Goal: Information Seeking & Learning: Learn about a topic

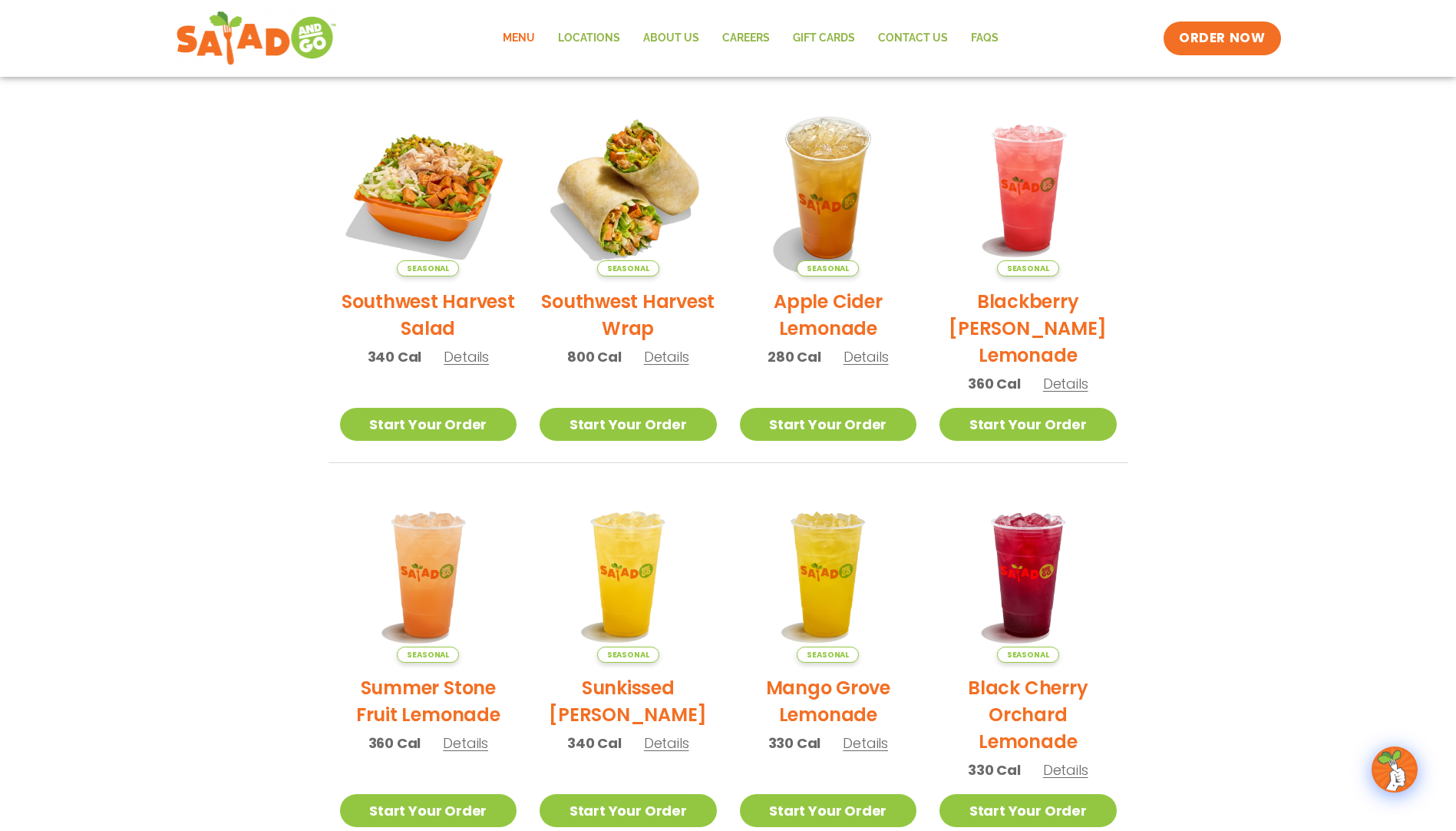
scroll to position [307, 0]
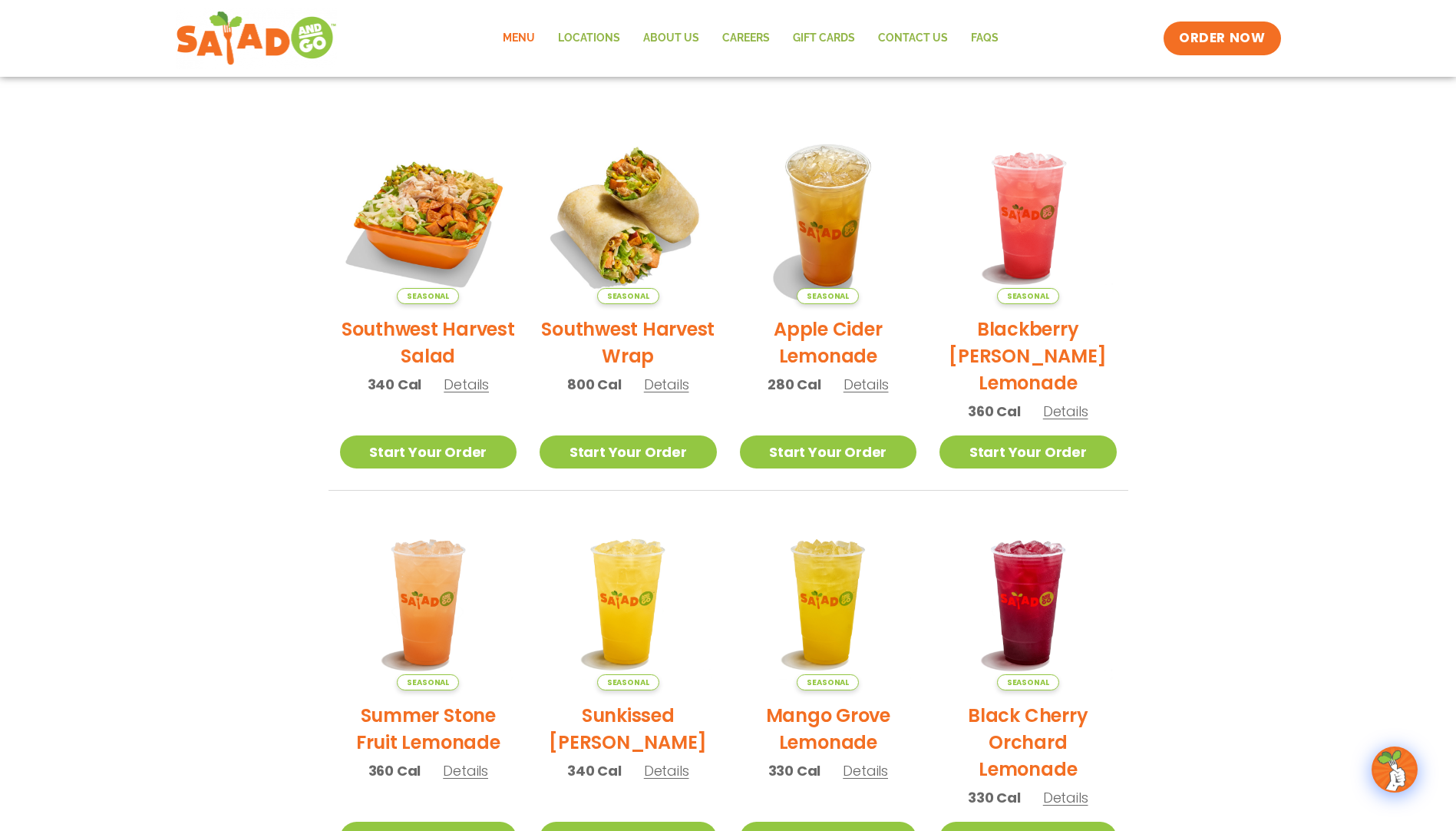
click at [482, 384] on span "Details" at bounding box center [466, 384] width 45 height 19
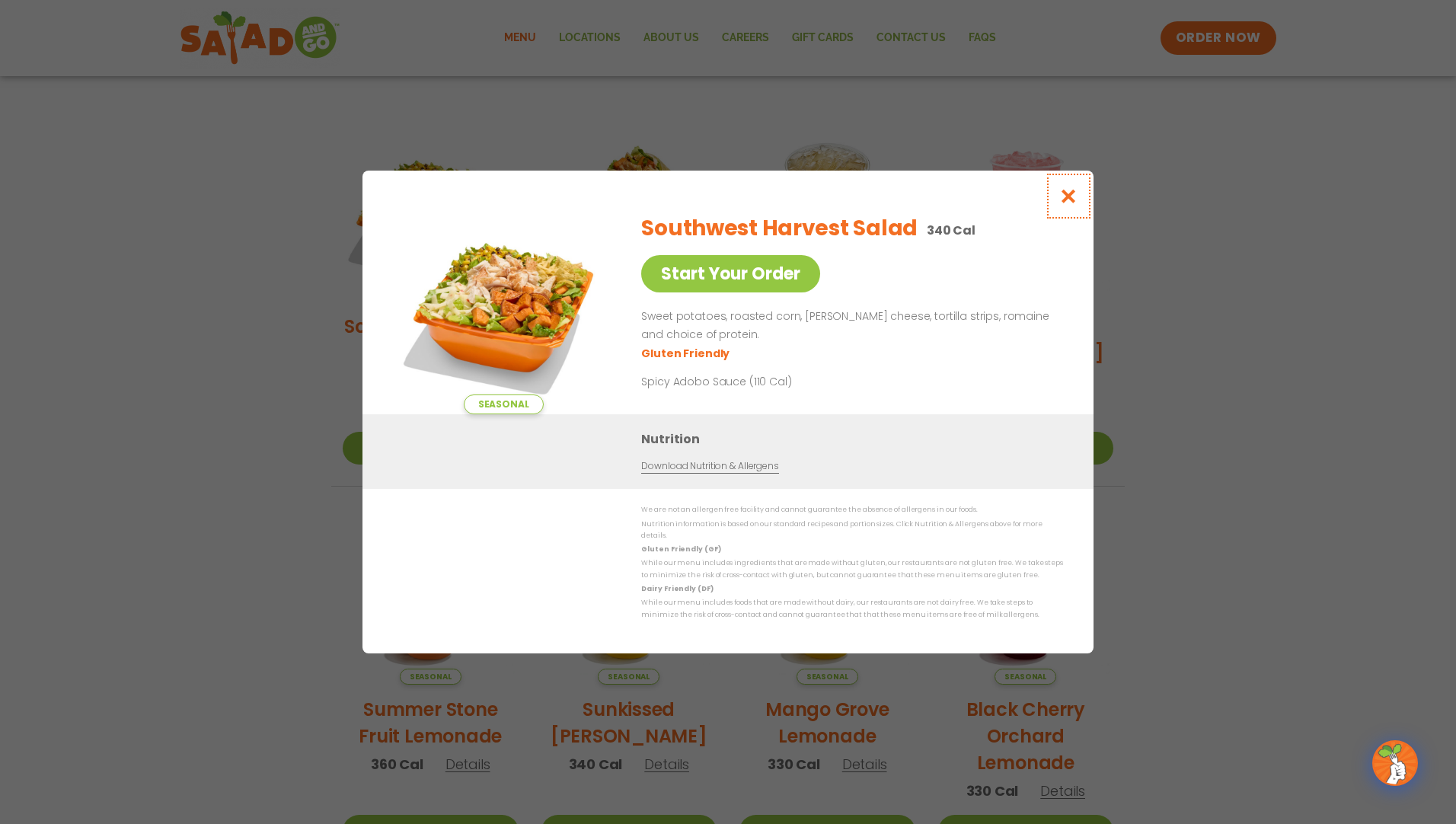
click at [1069, 198] on icon "Close modal" at bounding box center [1069, 196] width 19 height 16
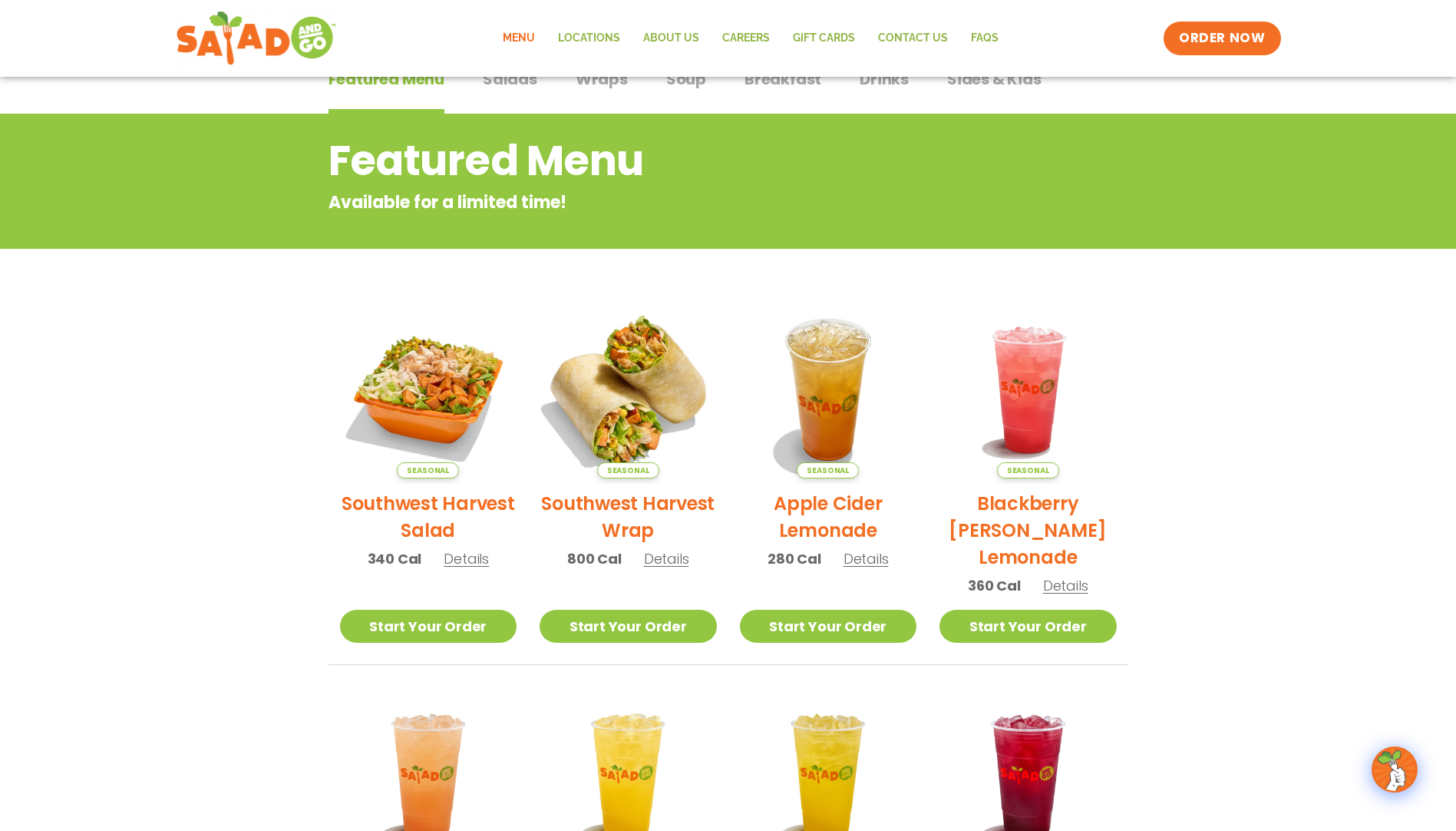
scroll to position [0, 0]
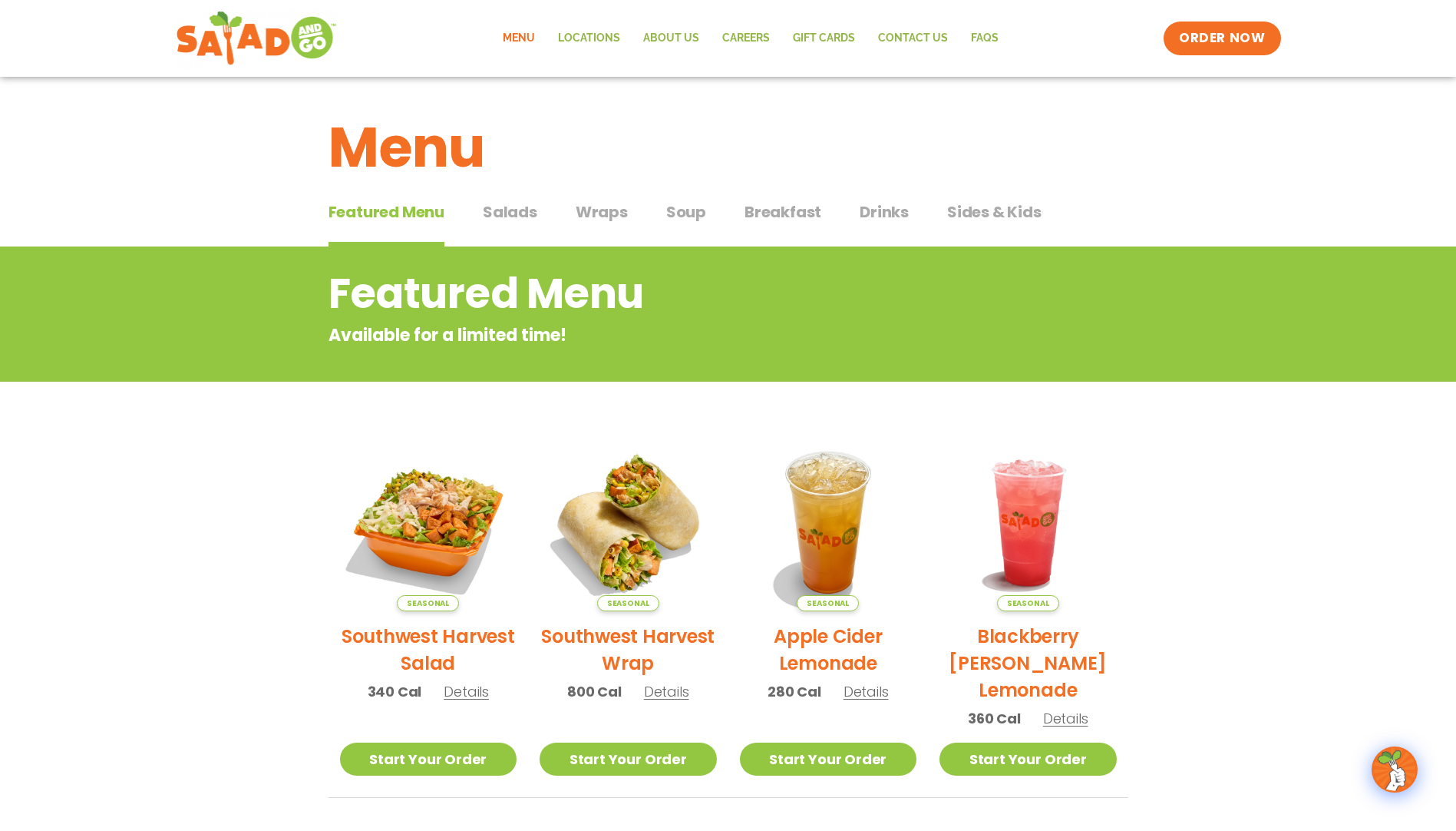
click at [523, 215] on span "Salads" at bounding box center [510, 212] width 54 height 23
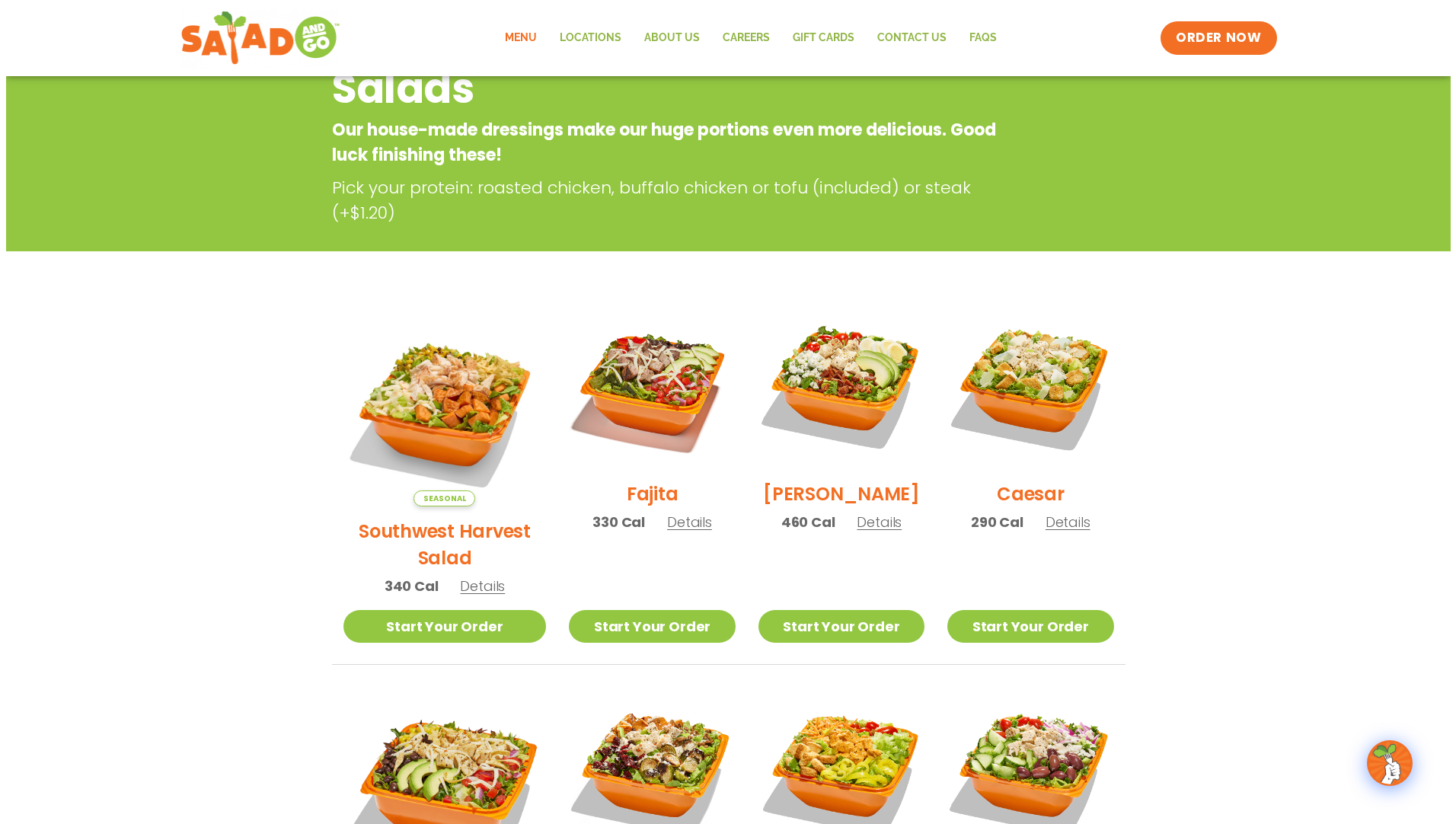
scroll to position [228, 0]
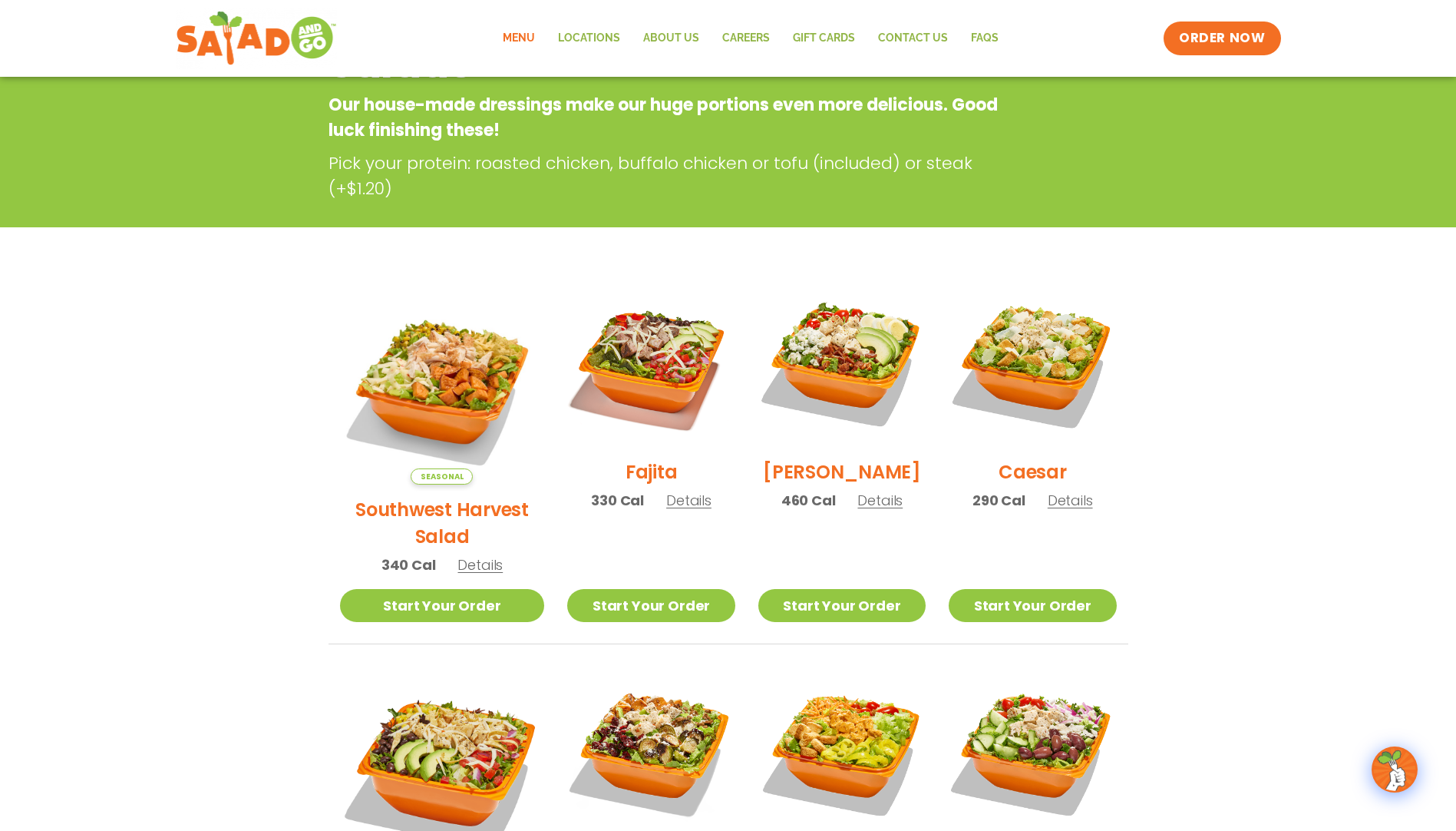
click at [668, 510] on span "Details" at bounding box center [688, 500] width 45 height 19
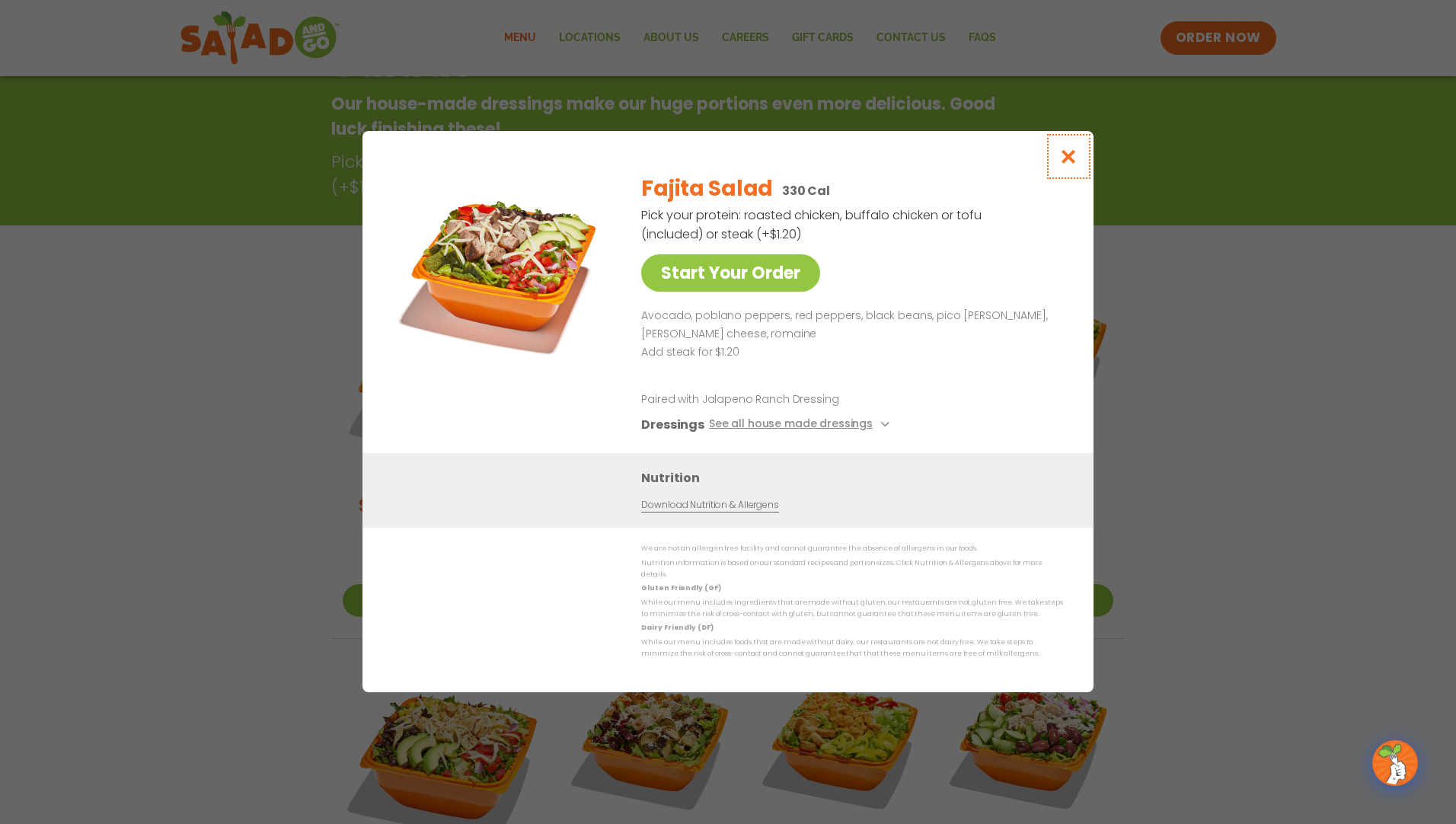
click at [1074, 162] on icon "Close modal" at bounding box center [1069, 156] width 19 height 16
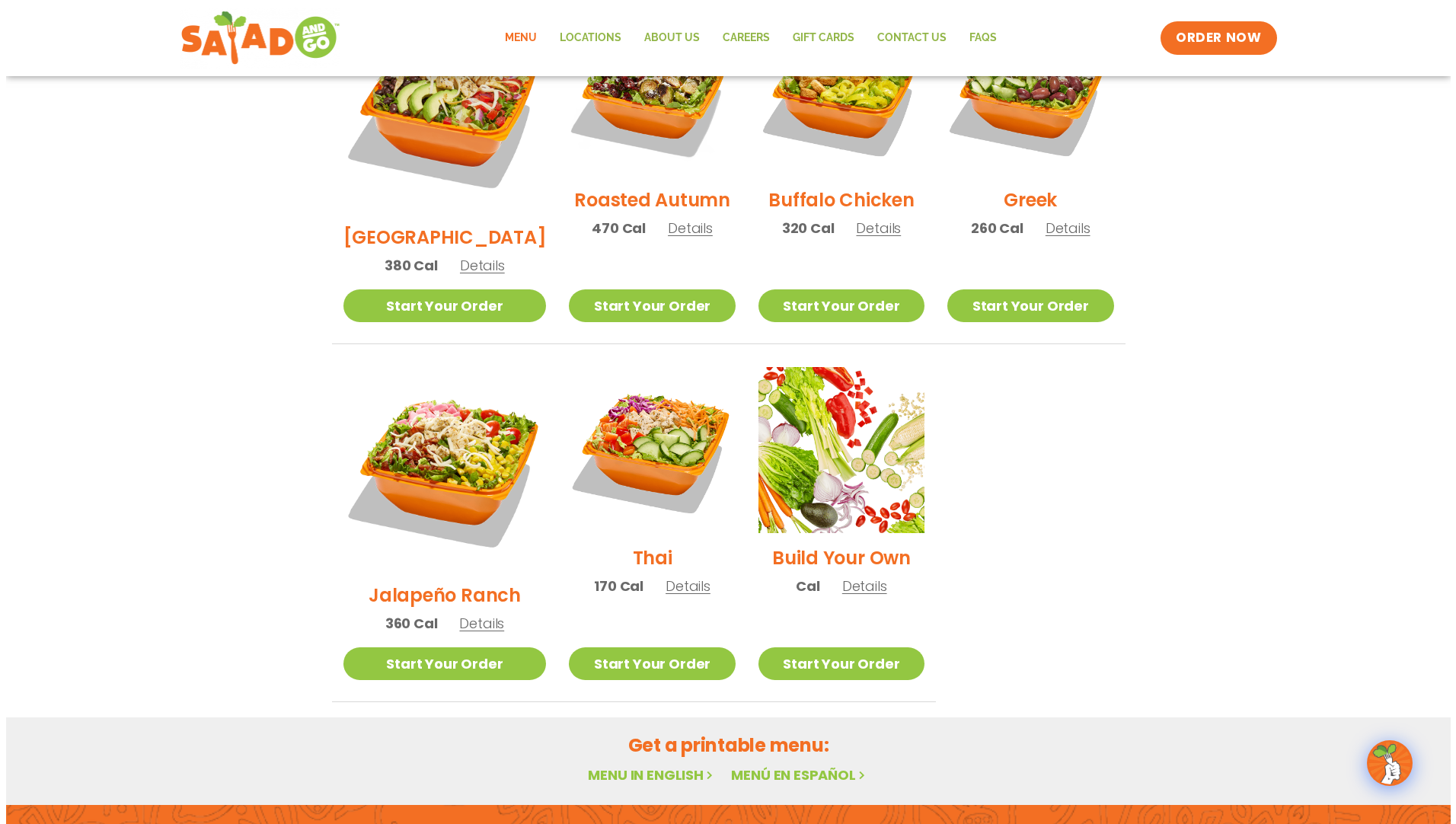
scroll to position [930, 0]
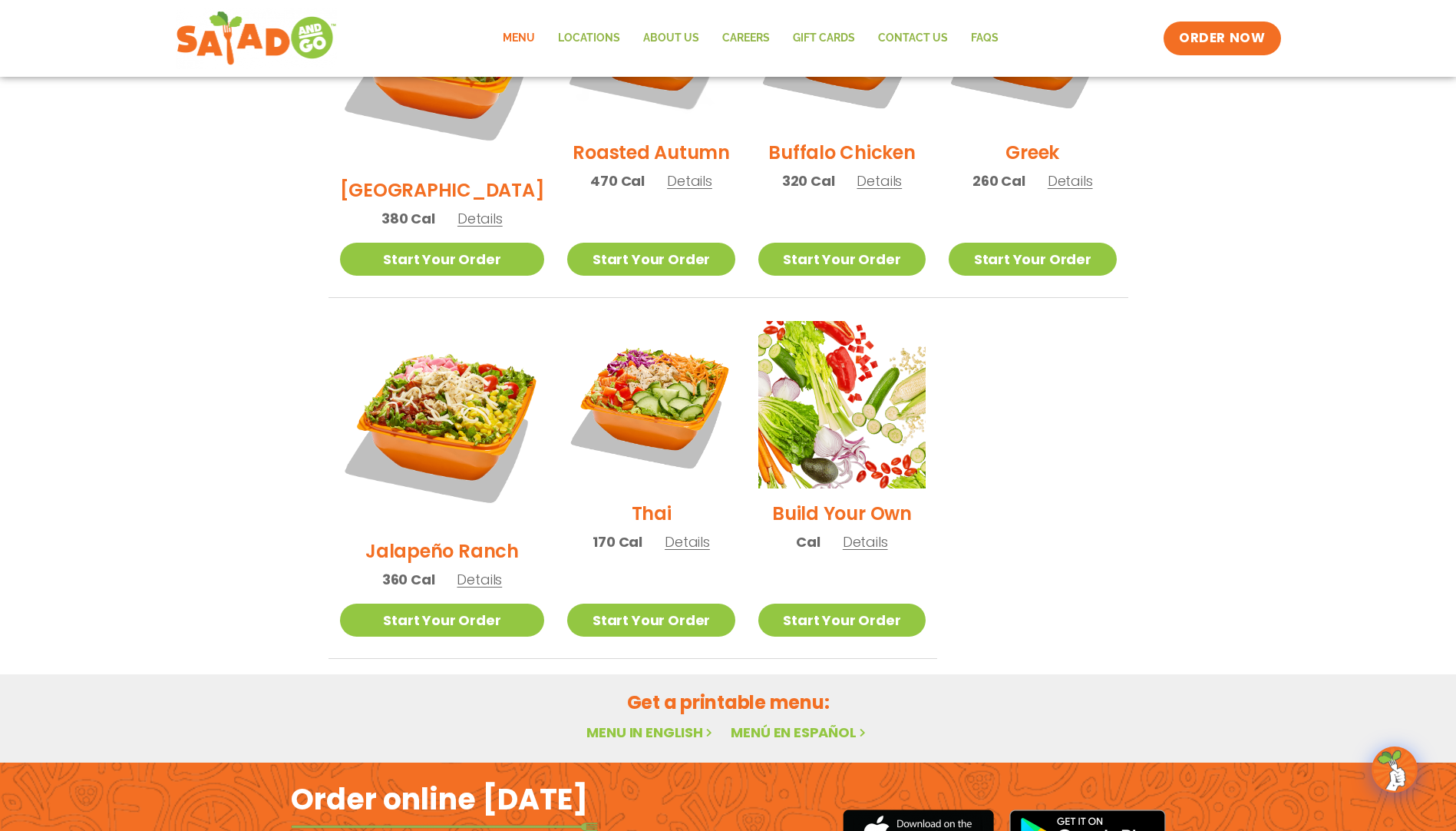
click at [668, 533] on span "Details" at bounding box center [687, 542] width 45 height 19
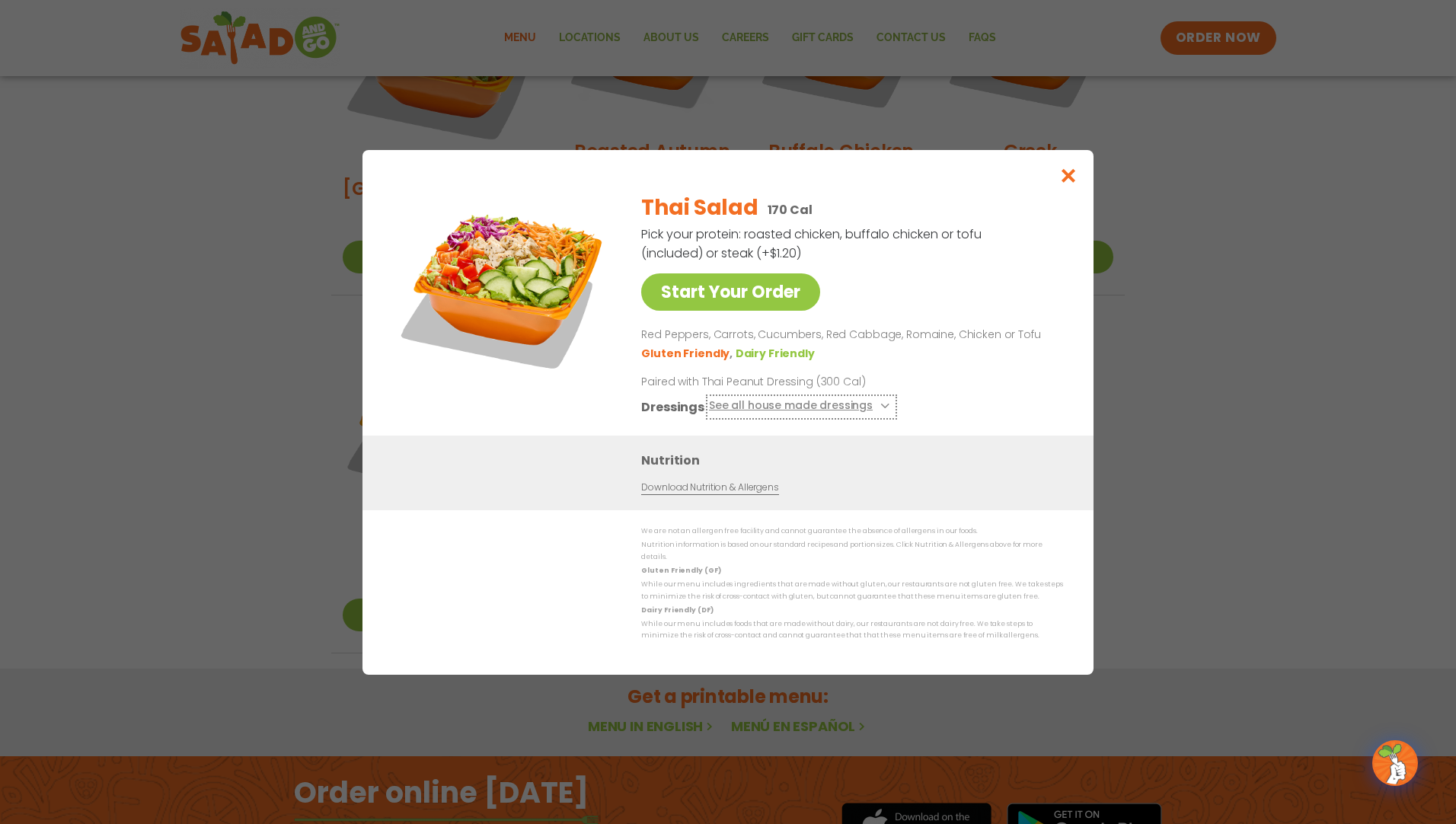
click at [880, 409] on icon at bounding box center [884, 406] width 6 height 6
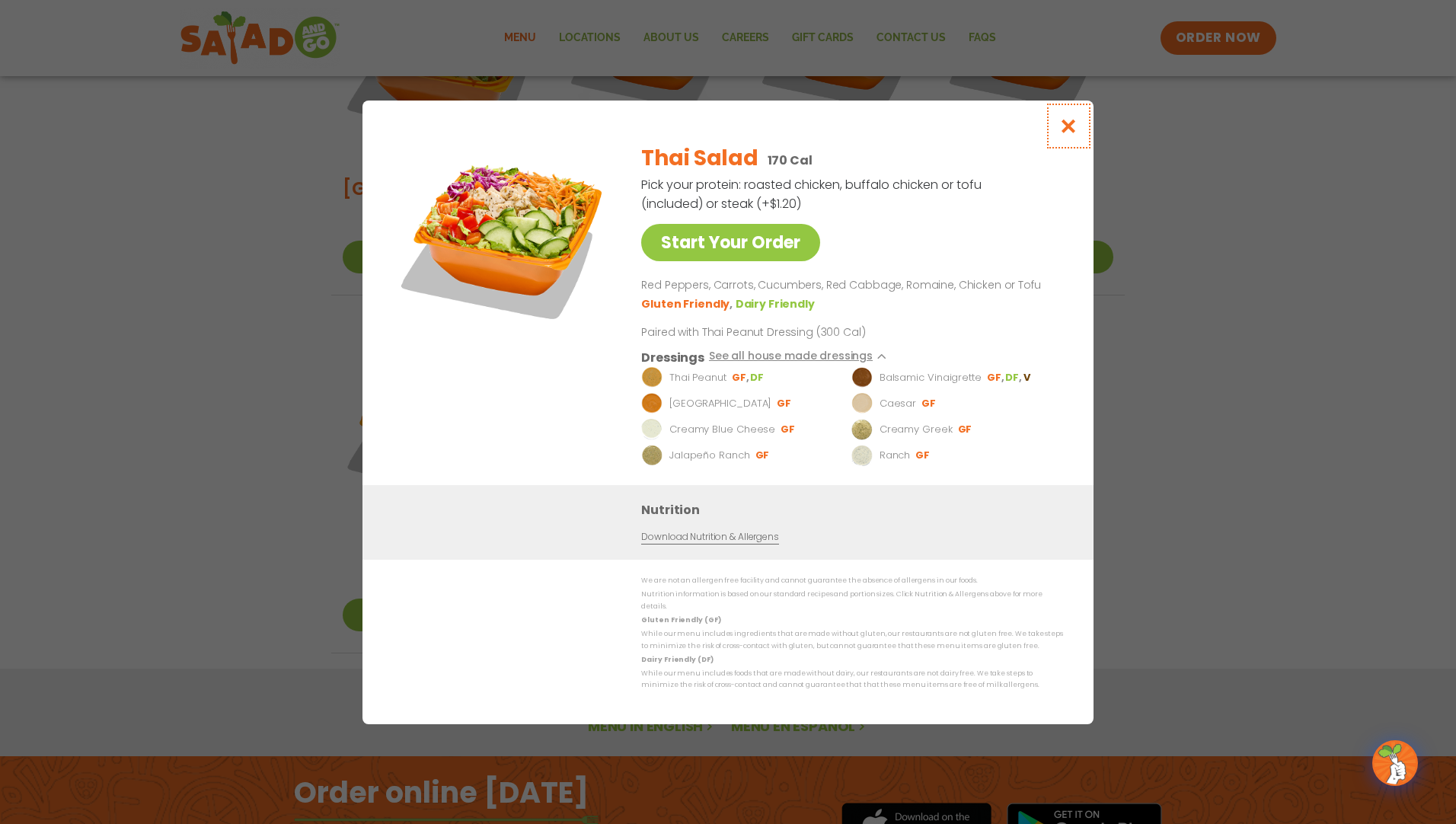
click at [1069, 131] on icon "Close modal" at bounding box center [1069, 126] width 19 height 16
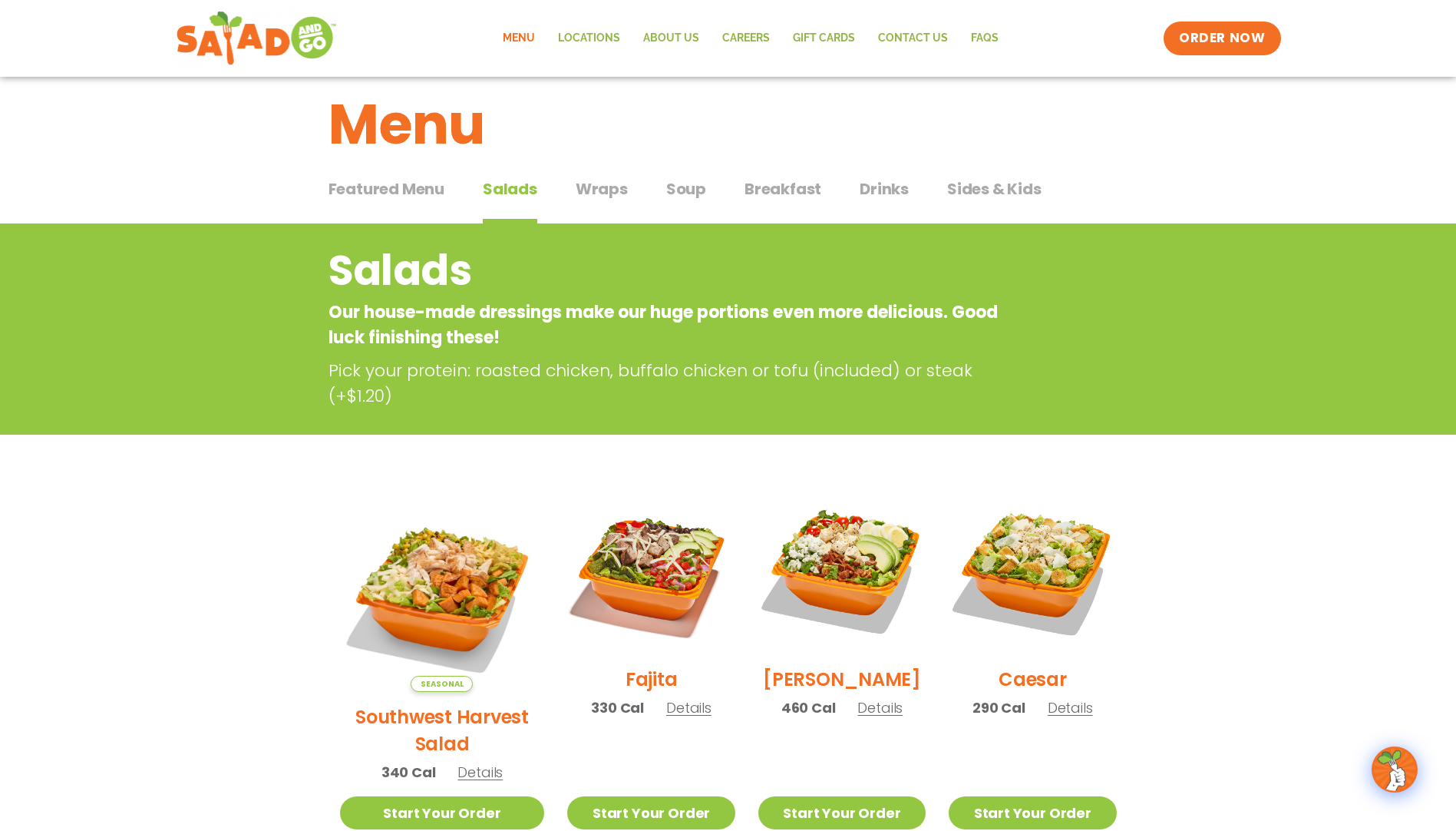
scroll to position [0, 0]
